Goal: Transaction & Acquisition: Purchase product/service

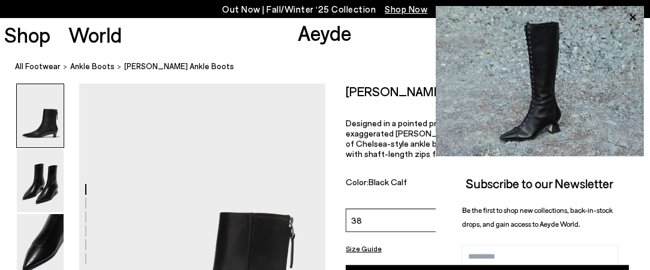
click at [228, 62] on ol "All Footwear ankle boots Harriet Pointed Ankle Boots" at bounding box center [332, 66] width 635 height 13
click at [633, 18] on icon at bounding box center [633, 17] width 6 height 6
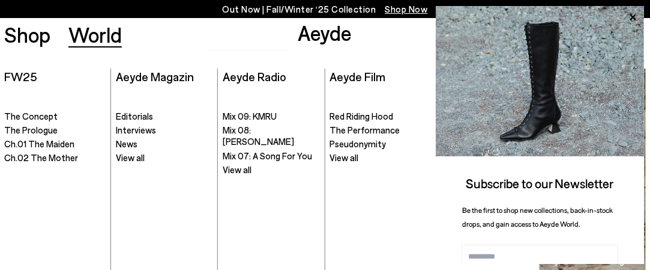
scroll to position [255, 0]
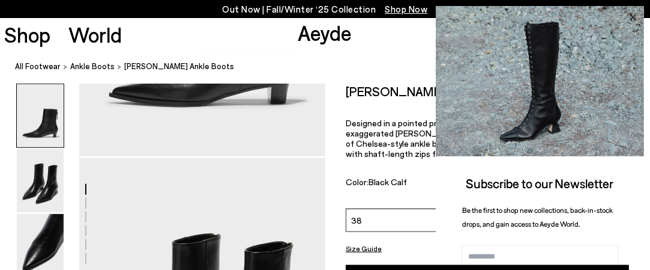
click at [634, 13] on icon at bounding box center [633, 18] width 16 height 16
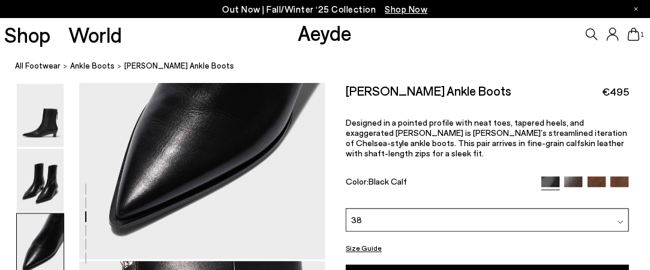
scroll to position [825, 0]
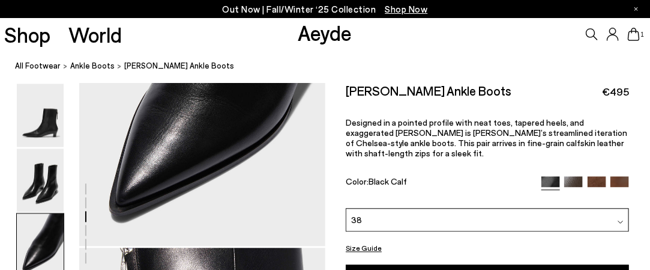
click at [499, 208] on div "38" at bounding box center [487, 219] width 283 height 23
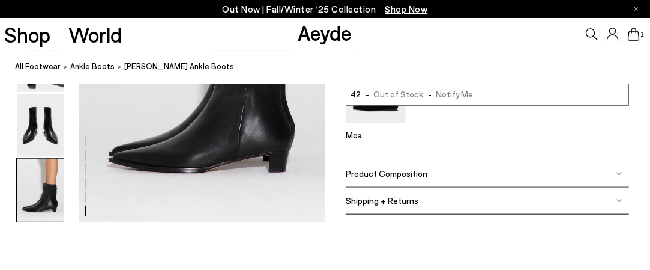
scroll to position [1802, 0]
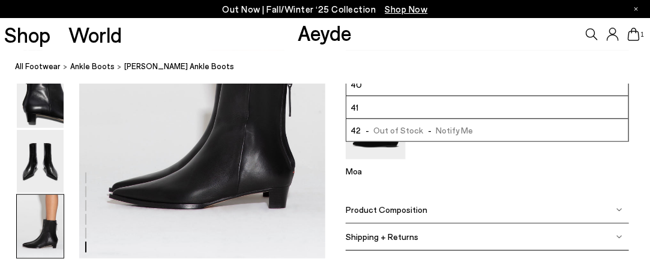
click at [46, 236] on img at bounding box center [40, 226] width 47 height 63
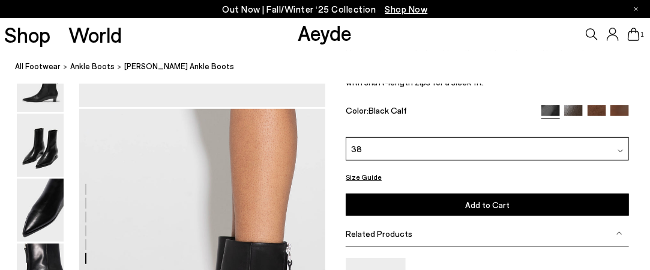
scroll to position [1551, 0]
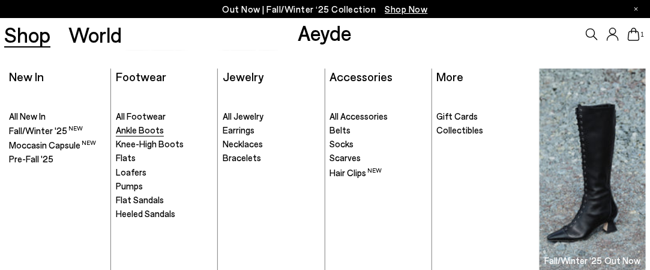
click at [138, 130] on span "Ankle Boots" at bounding box center [140, 129] width 48 height 11
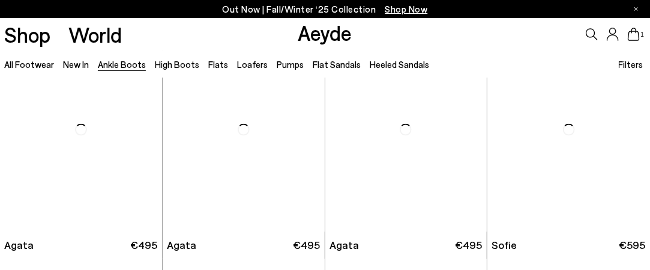
scroll to position [577, 0]
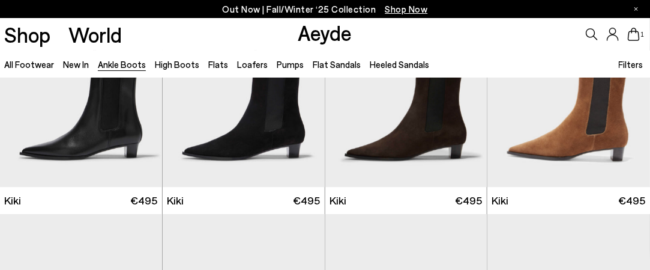
scroll to position [1225, 0]
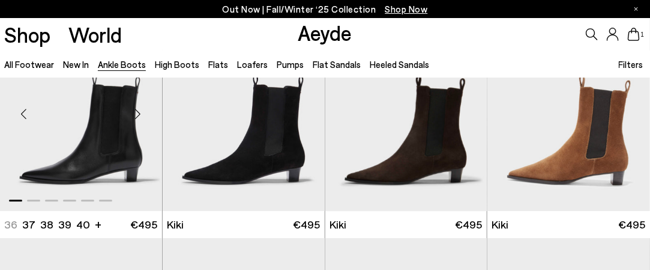
click at [120, 133] on img "1 / 6" at bounding box center [81, 109] width 162 height 204
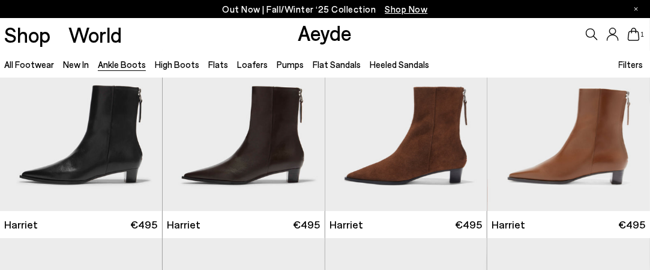
scroll to position [1441, 0]
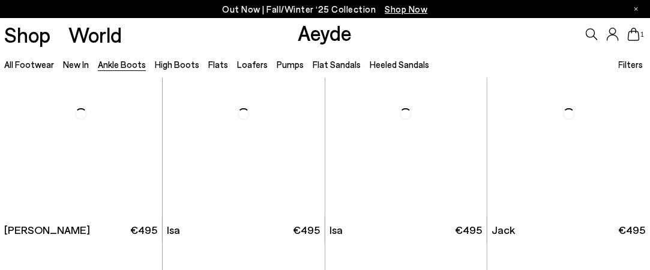
scroll to position [3363, 0]
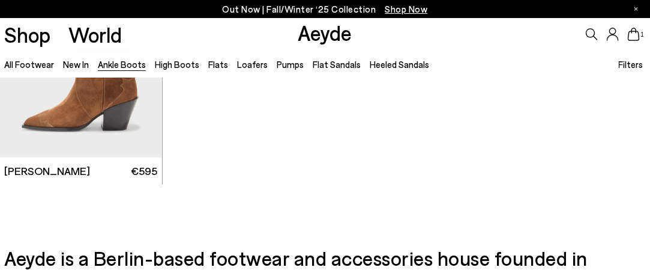
scroll to position [4973, 0]
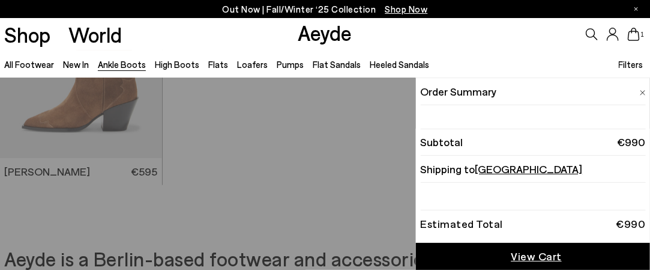
click at [633, 35] on icon at bounding box center [634, 34] width 12 height 13
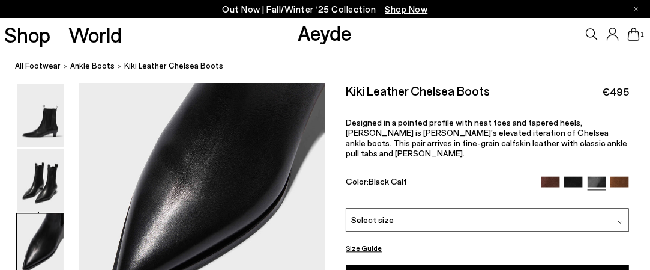
scroll to position [818, 0]
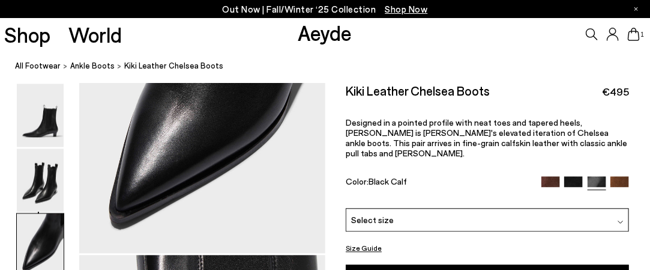
drag, startPoint x: 655, startPoint y: 20, endPoint x: 652, endPoint y: 82, distance: 62.5
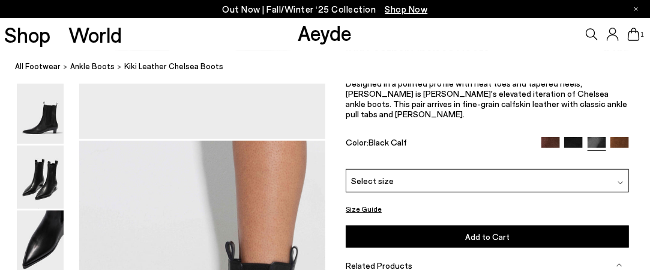
scroll to position [1596, 0]
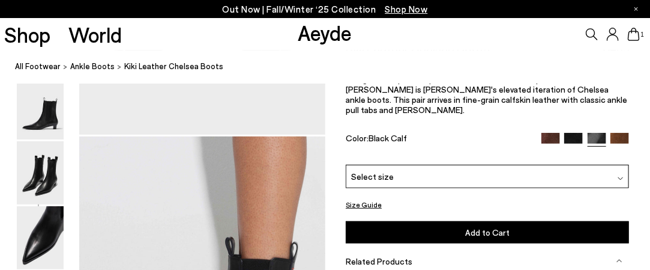
click at [545, 183] on div "Select size" at bounding box center [487, 176] width 283 height 23
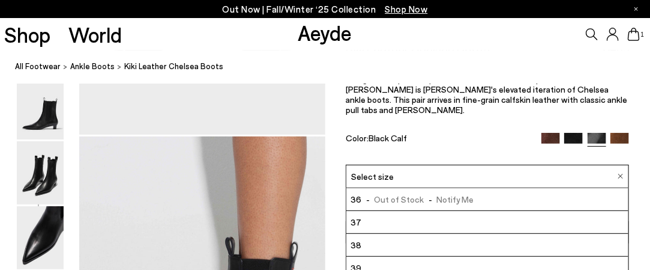
click at [471, 244] on li "38" at bounding box center [488, 245] width 282 height 23
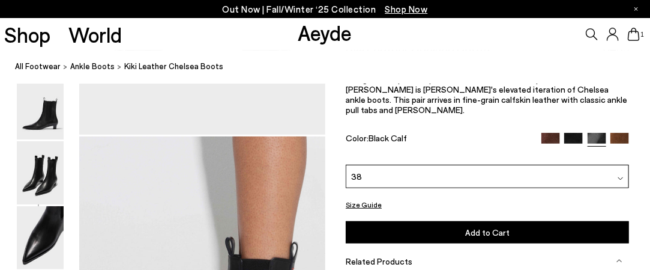
click at [493, 225] on button "Add to Cart Select a Size First" at bounding box center [487, 231] width 283 height 22
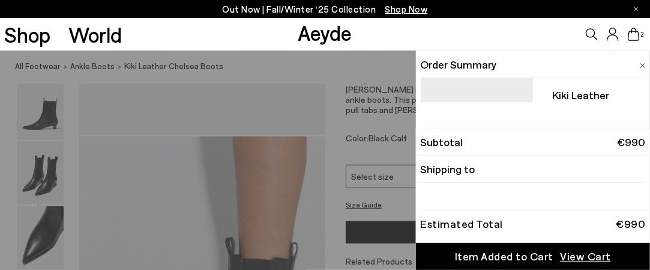
click at [210, 25] on div "Shop World Aeyde 2" at bounding box center [325, 34] width 650 height 32
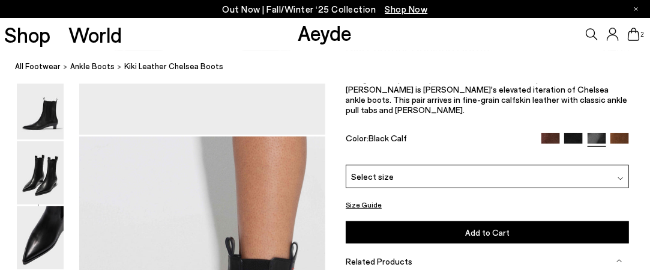
click at [576, 140] on img at bounding box center [574, 142] width 19 height 19
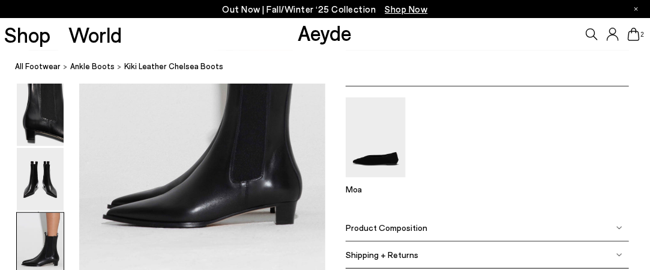
scroll to position [1762, 0]
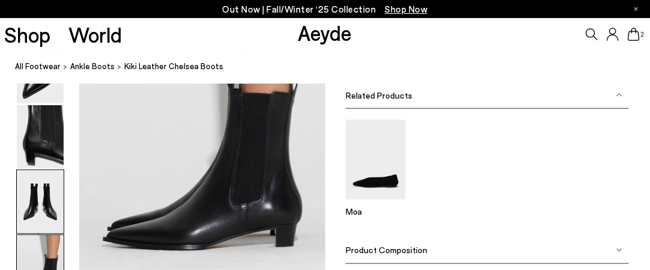
click at [32, 201] on img at bounding box center [40, 201] width 47 height 63
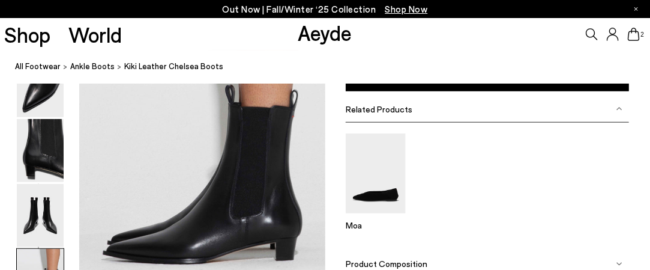
scroll to position [1752, 0]
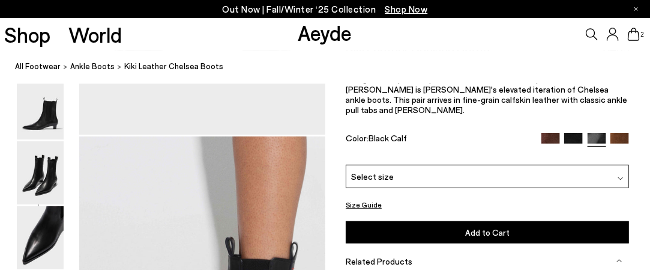
scroll to position [229, 0]
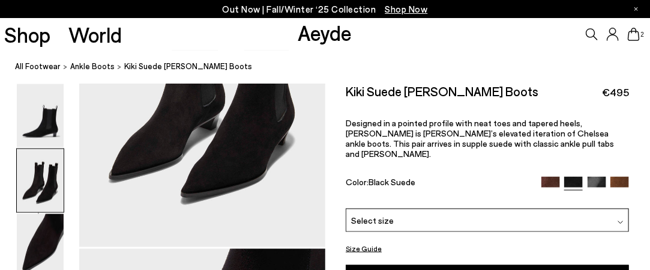
scroll to position [499, 0]
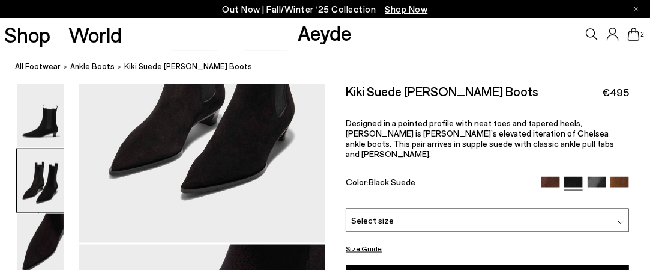
drag, startPoint x: 655, startPoint y: 16, endPoint x: 658, endPoint y: 55, distance: 38.6
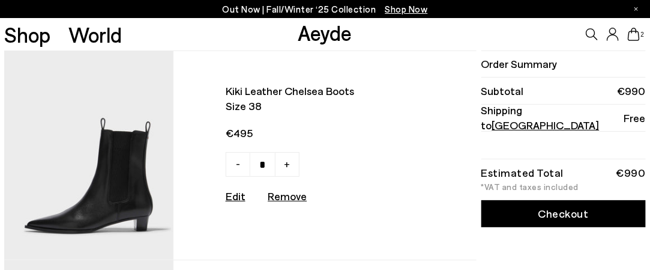
click at [289, 200] on u "Remove" at bounding box center [287, 195] width 39 height 13
type input "*"
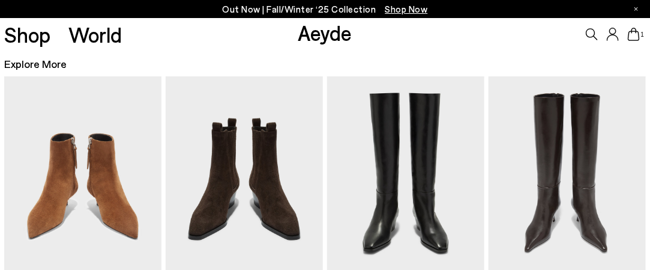
scroll to position [244, 0]
